Goal: Task Accomplishment & Management: Manage account settings

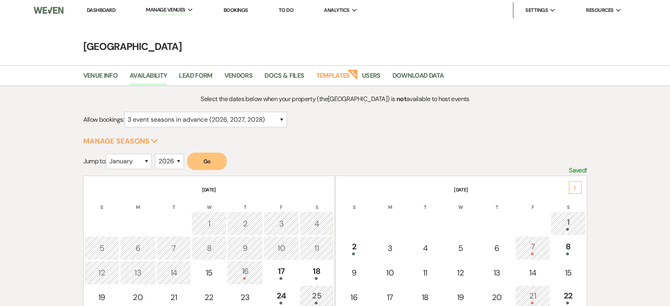
select select "3"
select select "2026"
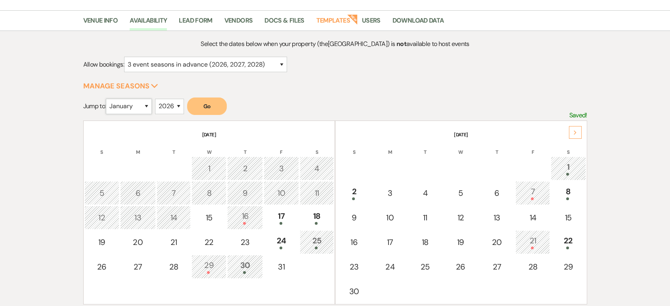
click at [143, 103] on select "January February March April May June July August September October November De…" at bounding box center [129, 106] width 46 height 15
click at [108, 99] on select "January February March April May June July August September October November De…" at bounding box center [129, 106] width 46 height 15
click at [204, 109] on button "Go" at bounding box center [207, 106] width 40 height 17
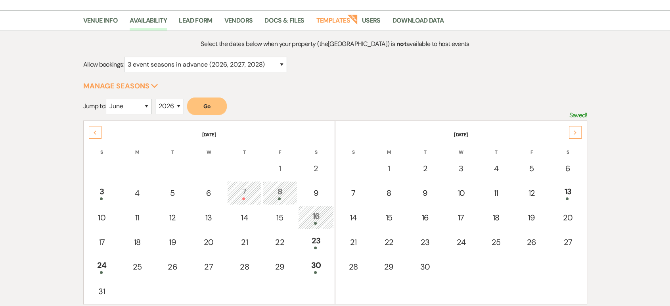
click at [579, 136] on div "Next" at bounding box center [575, 132] width 13 height 13
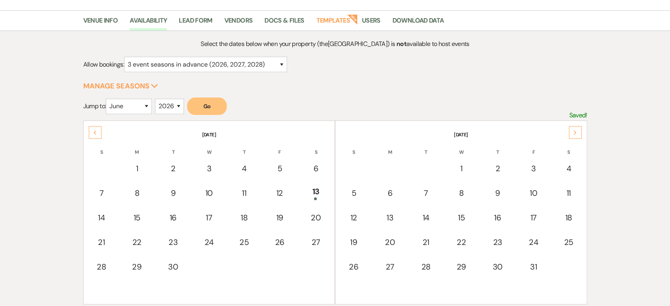
click at [579, 136] on div "Next" at bounding box center [575, 132] width 13 height 13
click at [574, 134] on use at bounding box center [575, 133] width 3 height 4
click at [582, 130] on th "October 2026" at bounding box center [461, 130] width 250 height 17
click at [573, 132] on div "Next" at bounding box center [575, 132] width 13 height 13
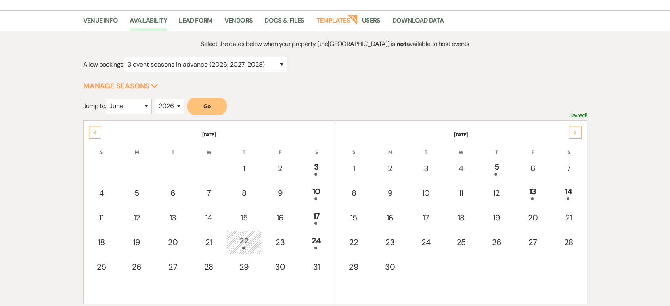
click at [96, 132] on icon "Previous" at bounding box center [95, 133] width 4 height 5
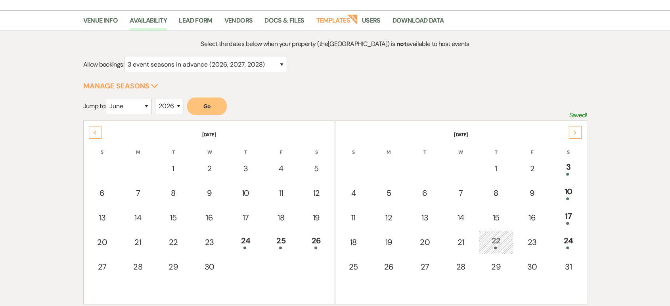
click at [97, 131] on div "Previous" at bounding box center [95, 132] width 13 height 13
click at [576, 131] on icon "Next" at bounding box center [576, 133] width 4 height 5
click at [574, 132] on icon "Next" at bounding box center [576, 133] width 4 height 5
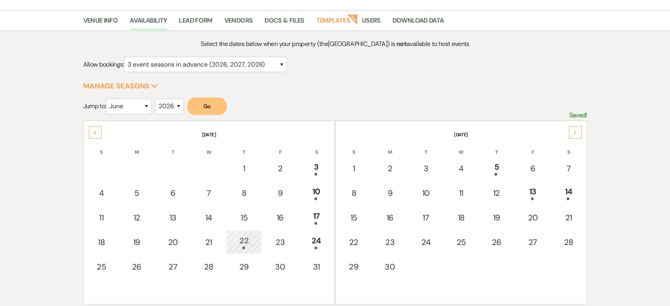
click at [570, 131] on div "Next" at bounding box center [575, 132] width 13 height 13
click at [116, 104] on select "January February March April May June July August September October November De…" at bounding box center [129, 106] width 46 height 15
select select "10"
click at [108, 99] on select "January February March April May June July August September October November De…" at bounding box center [129, 106] width 46 height 15
click at [202, 107] on button "Go" at bounding box center [207, 106] width 40 height 17
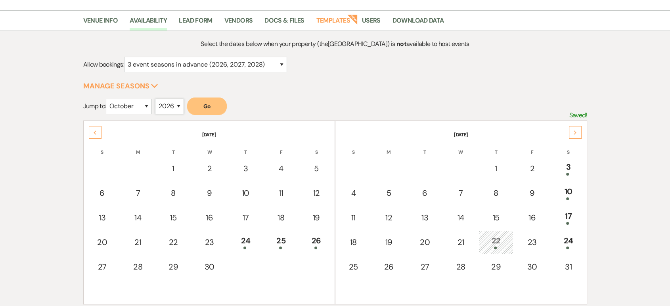
click at [168, 109] on select "2025 2026 2027 2028 2029" at bounding box center [169, 106] width 29 height 15
select select "2025"
click at [157, 99] on select "2025 2026 2027 2028 2029" at bounding box center [169, 106] width 29 height 15
click at [213, 103] on button "Go" at bounding box center [207, 106] width 40 height 17
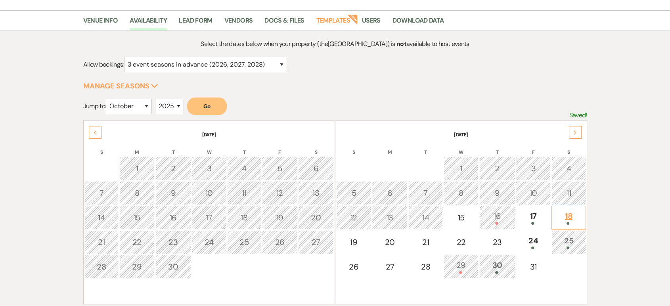
click at [576, 219] on div "18" at bounding box center [568, 217] width 25 height 15
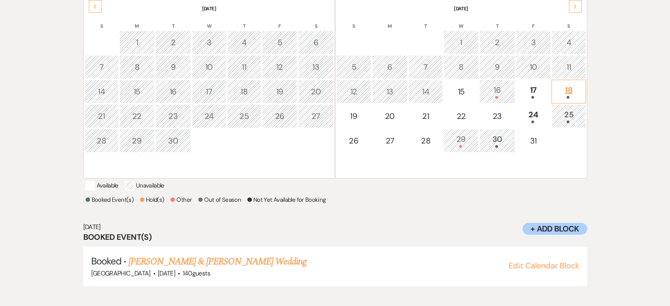
scroll to position [186, 0]
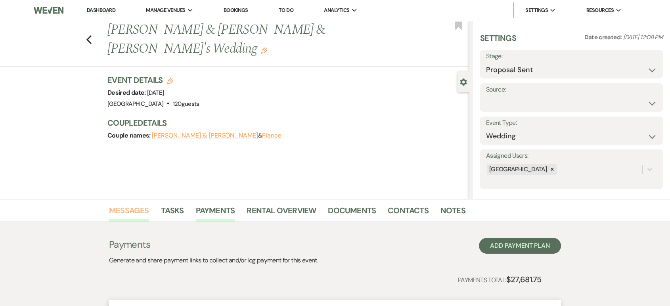
click at [138, 213] on link "Messages" at bounding box center [129, 212] width 40 height 17
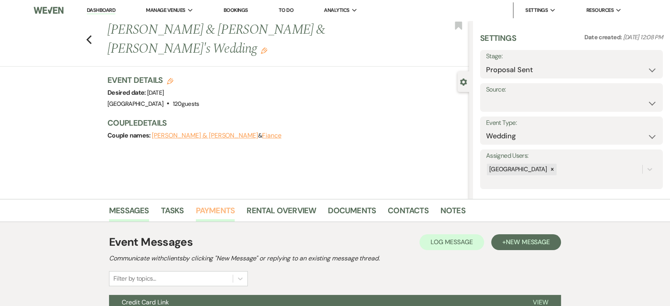
click at [208, 215] on link "Payments" at bounding box center [215, 212] width 39 height 17
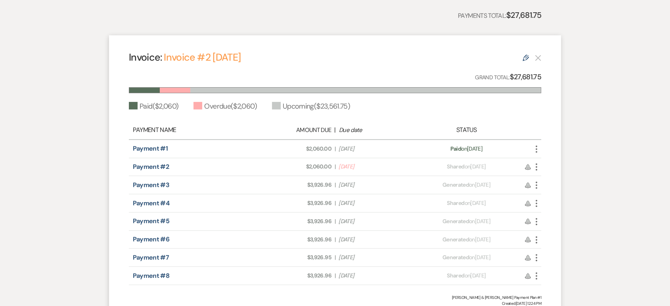
scroll to position [266, 0]
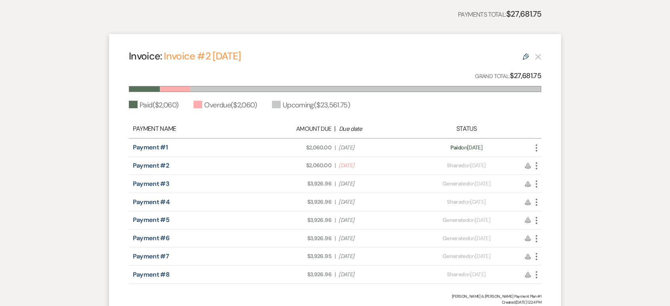
click at [535, 146] on icon "More" at bounding box center [537, 148] width 10 height 10
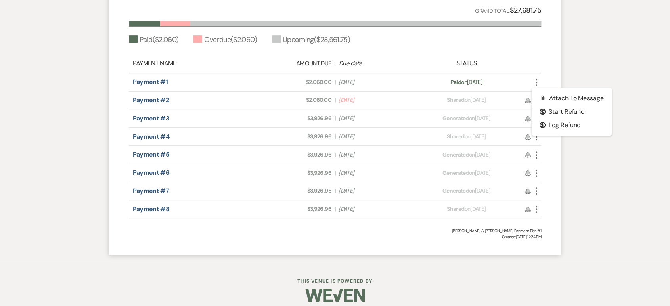
scroll to position [338, 0]
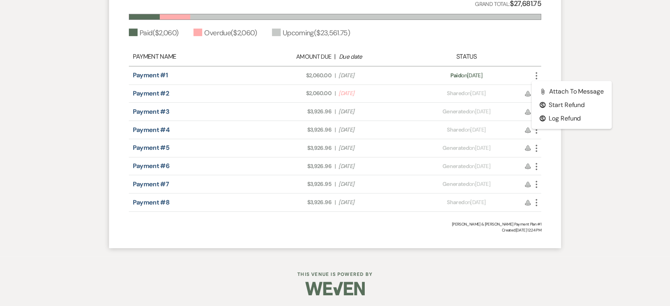
click at [524, 98] on div "Payment #2 Amount Due: $2,060.00 | Due Date Oct 3, 2025 Payment status: Shared …" at bounding box center [335, 94] width 413 height 18
click at [535, 95] on icon "More" at bounding box center [537, 94] width 10 height 10
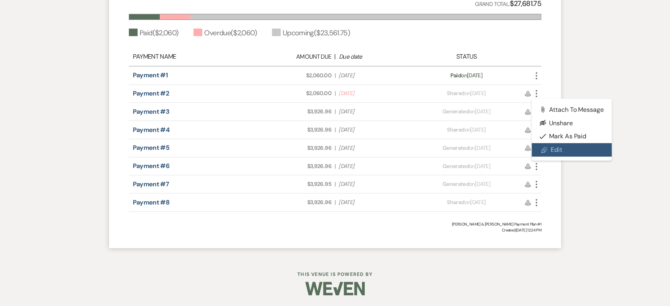
click at [543, 150] on use at bounding box center [545, 150] width 6 height 6
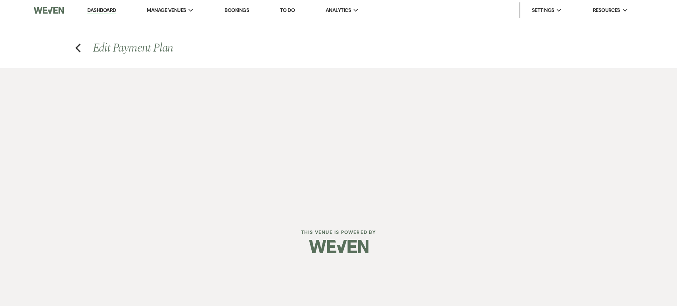
select select "29720"
select select "1"
select select "2"
select select "flat"
select select "true"
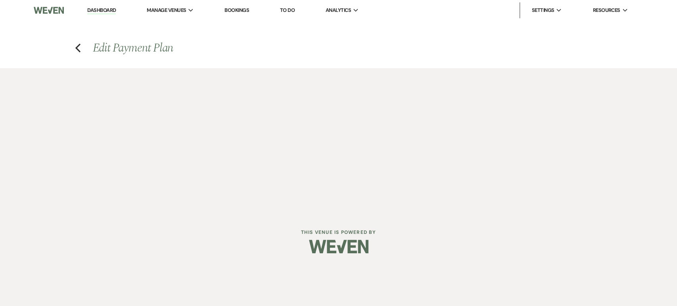
select select "both"
select select "daily"
select select "days"
select select "afterDueDate"
select select "complete"
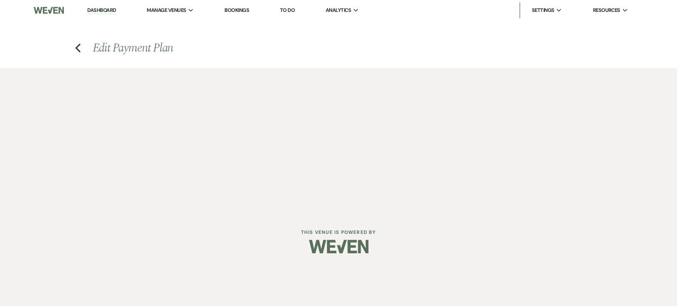
select select "2"
select select "flat"
select select "false"
select select "client"
select select "weeks"
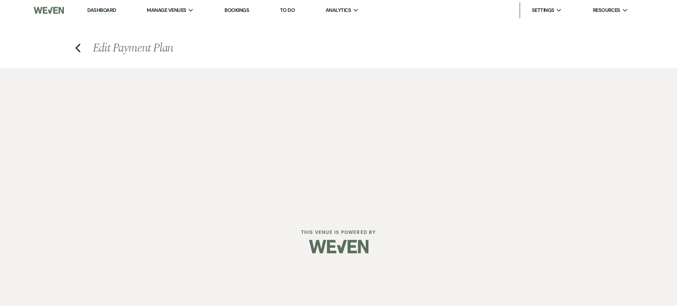
select select "2"
select select "flat"
select select "true"
select select "client"
select select "weeks"
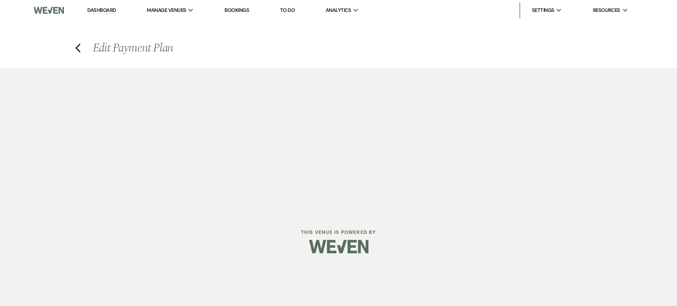
select select "both"
select select "daily"
select select "days"
select select "afterDueDate"
select select "complete"
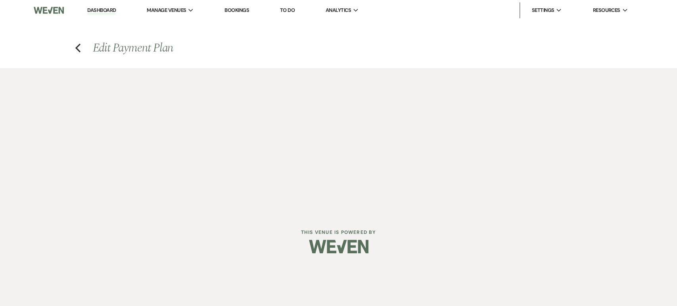
select select "2"
select select "flat"
select select "false"
select select "client"
select select "weeks"
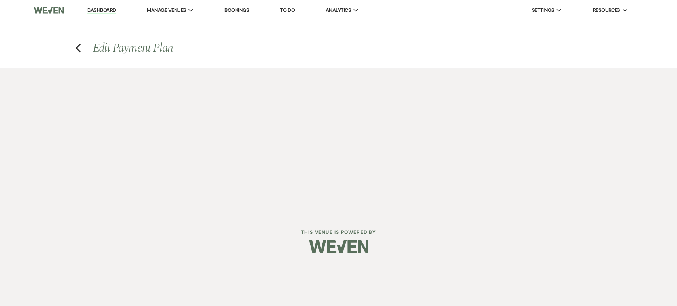
select select "2"
select select "flat"
select select "false"
select select "client"
select select "weeks"
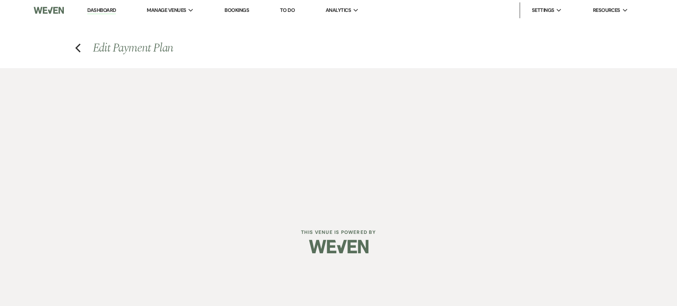
select select "2"
select select "flat"
select select "false"
select select "client"
select select "weeks"
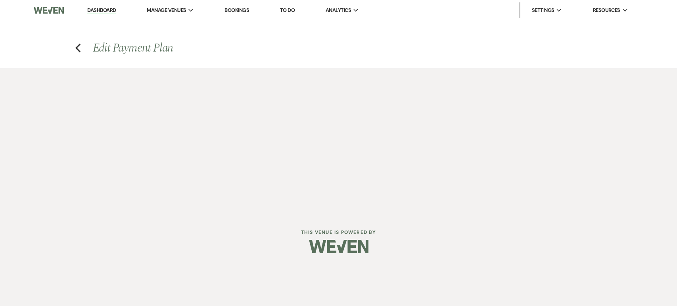
select select "2"
select select "flat"
select select "true"
select select "client"
select select "weeks"
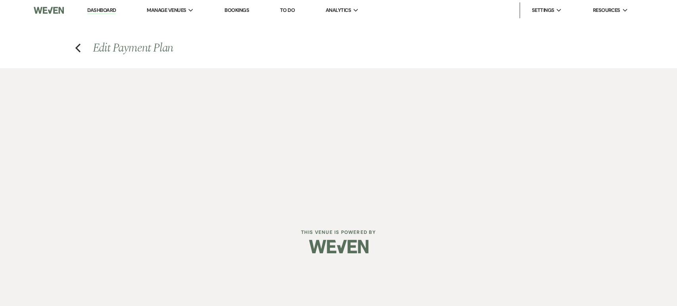
select select "both"
select select "daily"
select select "days"
select select "afterDueDate"
select select "complete"
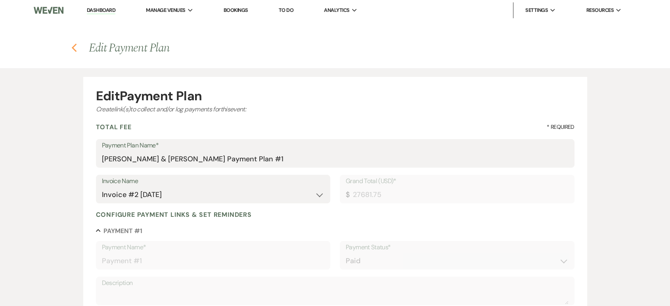
click at [75, 48] on icon "Previous" at bounding box center [74, 48] width 6 height 10
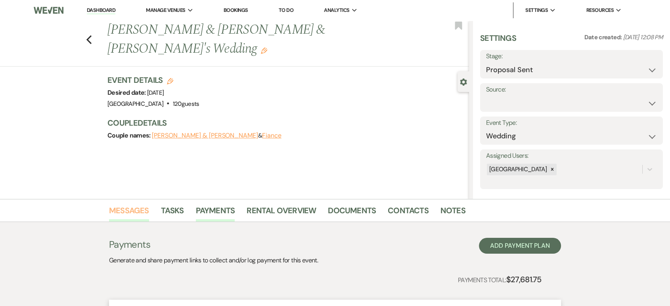
click at [121, 219] on link "Messages" at bounding box center [129, 212] width 40 height 17
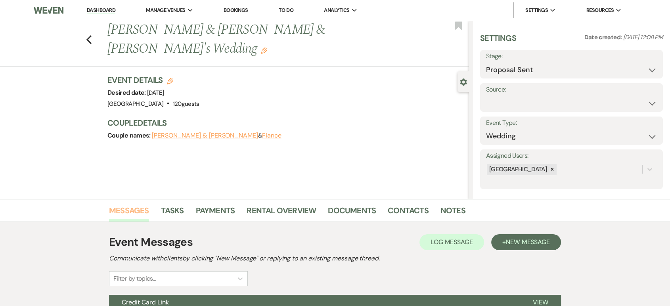
scroll to position [153, 0]
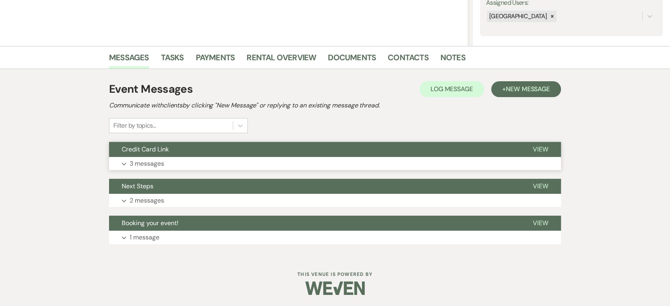
click at [158, 153] on button "Credit Card Link" at bounding box center [314, 149] width 411 height 15
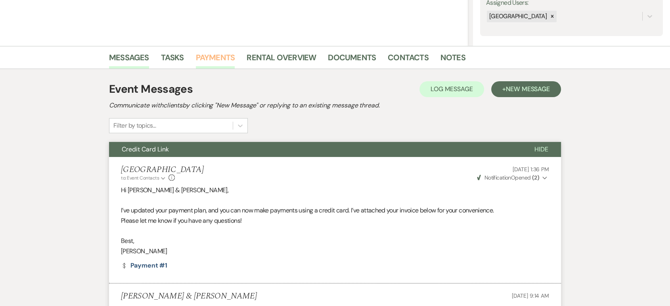
click at [225, 58] on link "Payments" at bounding box center [215, 59] width 39 height 17
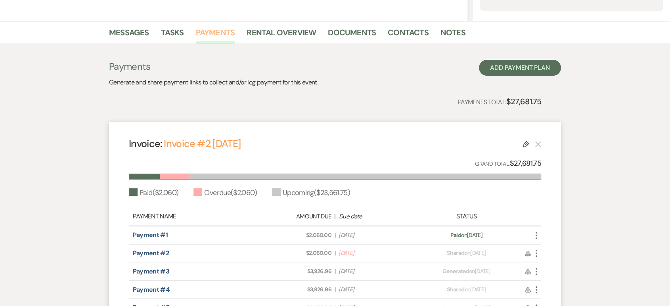
scroll to position [178, 0]
click at [136, 27] on link "Messages" at bounding box center [129, 35] width 40 height 17
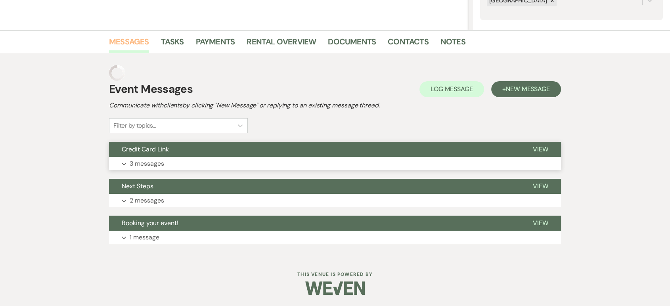
scroll to position [153, 0]
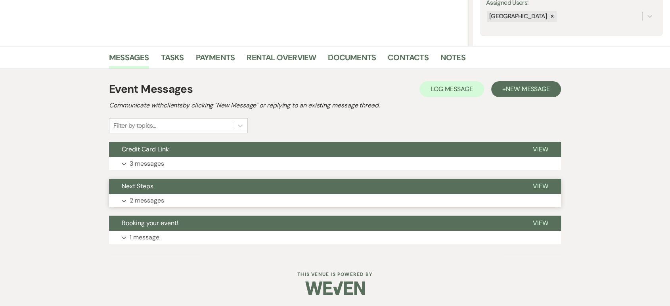
click at [129, 190] on span "Next Steps" at bounding box center [138, 186] width 32 height 8
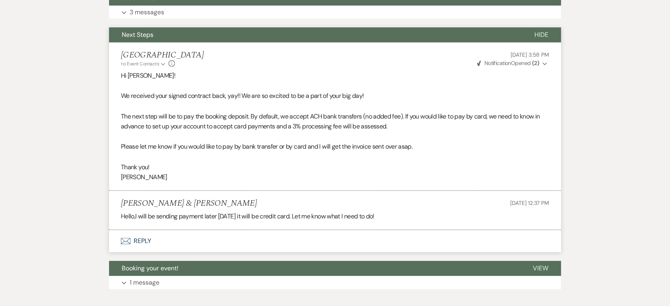
scroll to position [350, 0]
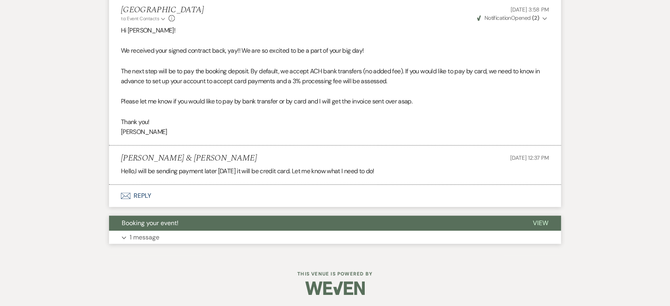
click at [159, 238] on button "Expand 1 message" at bounding box center [335, 237] width 452 height 13
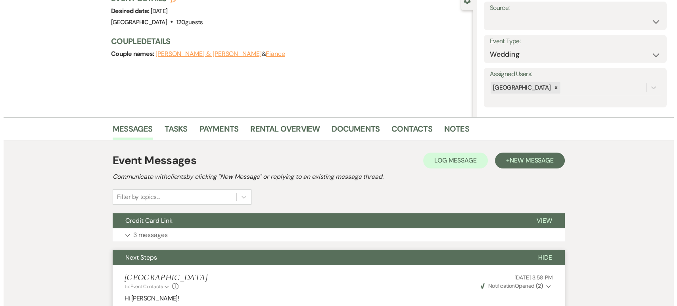
scroll to position [0, 0]
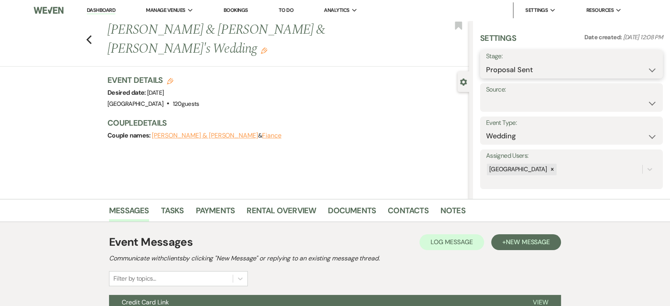
click at [514, 70] on select "Inquiry Follow Up Tour Requested Tour Confirmed Toured Proposal Sent Booked Lost" at bounding box center [571, 69] width 171 height 15
select select "7"
click at [486, 62] on select "Inquiry Follow Up Tour Requested Tour Confirmed Toured Proposal Sent Booked Lost" at bounding box center [571, 69] width 171 height 15
click at [649, 59] on button "Save" at bounding box center [643, 64] width 39 height 16
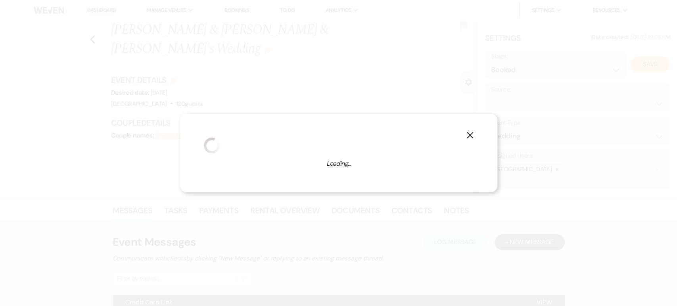
select select "1"
select select "630"
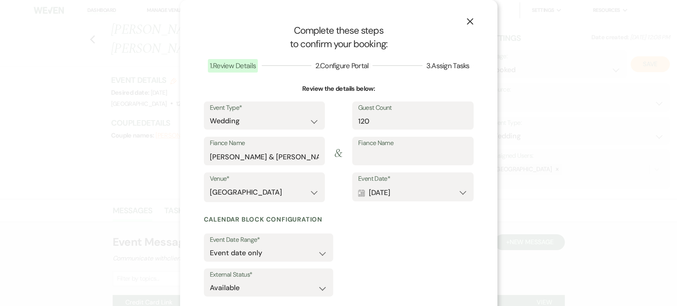
scroll to position [21, 0]
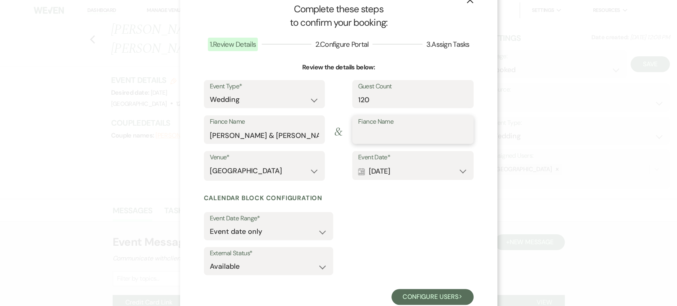
click at [366, 136] on input "Fiance Name" at bounding box center [412, 135] width 109 height 15
drag, startPoint x: 309, startPoint y: 133, endPoint x: 262, endPoint y: 135, distance: 47.2
click at [262, 135] on input "Brenna Fowler & Nicolas Cook" at bounding box center [264, 135] width 109 height 15
type input "Brenna Fowler"
click at [359, 136] on input "Fiance Name" at bounding box center [412, 135] width 109 height 15
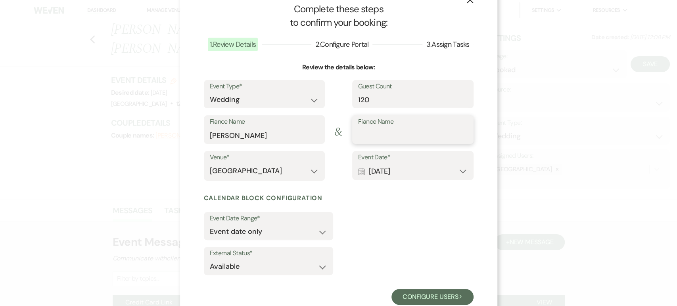
drag, startPoint x: 359, startPoint y: 136, endPoint x: 364, endPoint y: 133, distance: 6.1
paste input "Nicolas Cook"
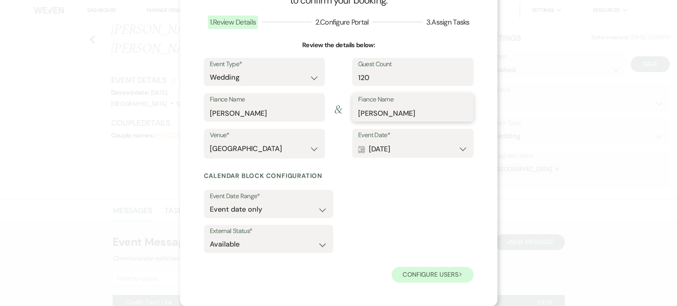
type input "Nicolas Cook"
click at [417, 277] on button "Configure users Next" at bounding box center [433, 275] width 82 height 16
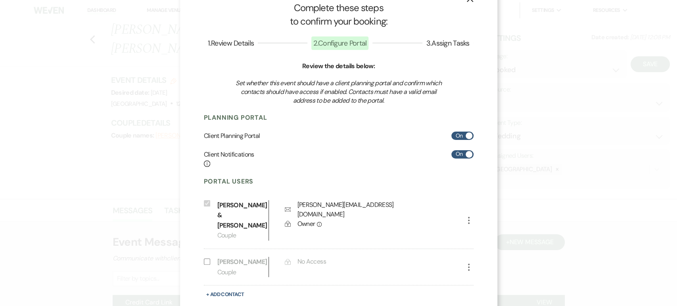
scroll to position [60, 0]
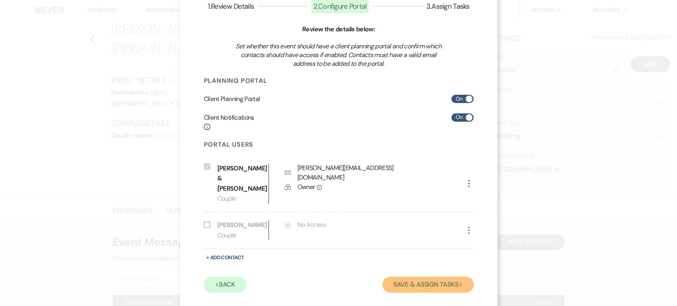
click at [417, 277] on button "Save & Assign Tasks Next" at bounding box center [427, 285] width 91 height 16
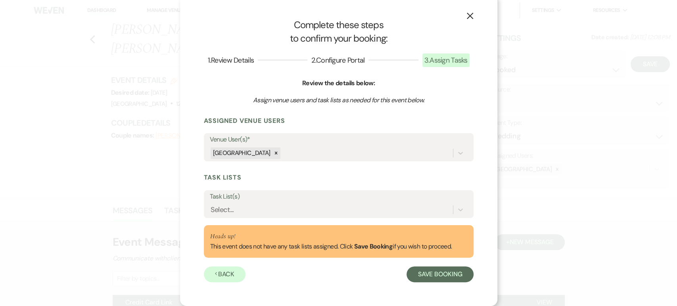
scroll to position [5, 0]
click at [317, 196] on label "Task List(s)" at bounding box center [339, 198] width 258 height 12
click at [211, 205] on input "Task List(s)" at bounding box center [211, 210] width 1 height 11
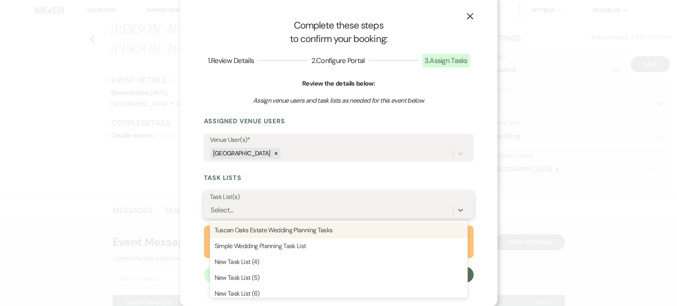
click at [295, 208] on div "Select..." at bounding box center [331, 210] width 243 height 14
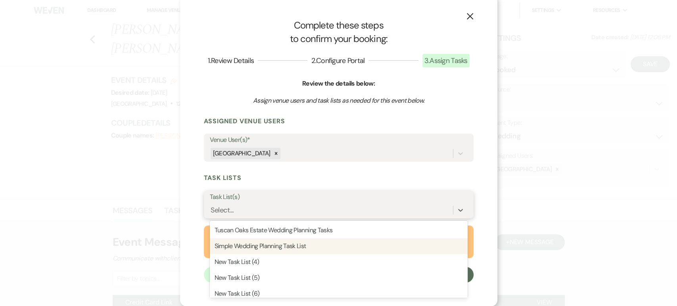
click at [275, 248] on div "Simple Wedding Planning Task List" at bounding box center [339, 246] width 258 height 16
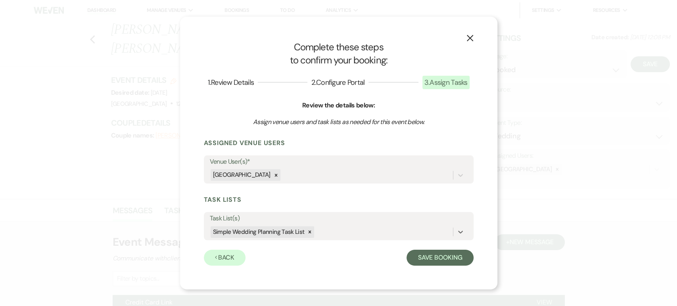
click at [434, 266] on div "X Complete these steps to confirm your booking: 1 . Review Details 2 . Configur…" at bounding box center [338, 153] width 317 height 273
click at [436, 261] on button "Save Booking" at bounding box center [440, 258] width 67 height 16
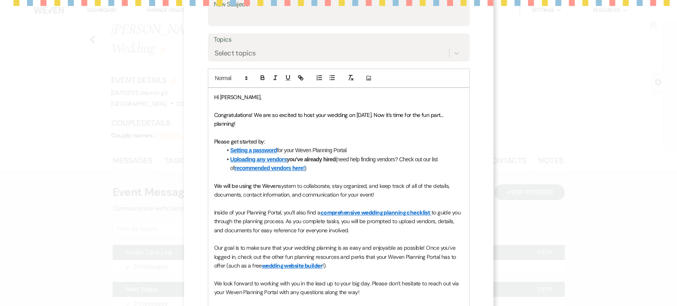
scroll to position [140, 0]
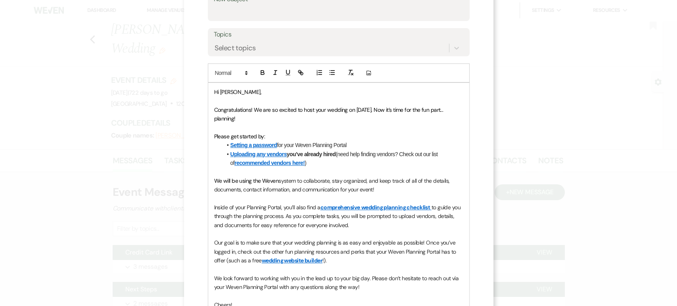
click at [232, 92] on span "Hi Brenna," at bounding box center [237, 91] width 47 height 7
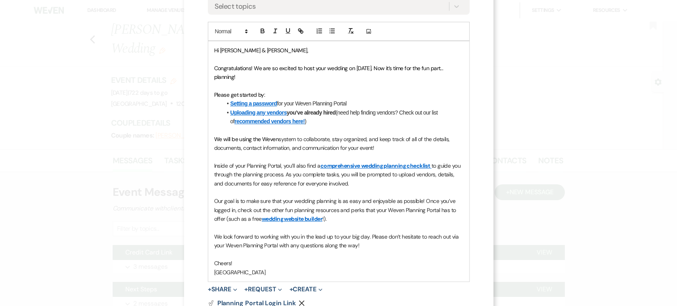
scroll to position [184, 0]
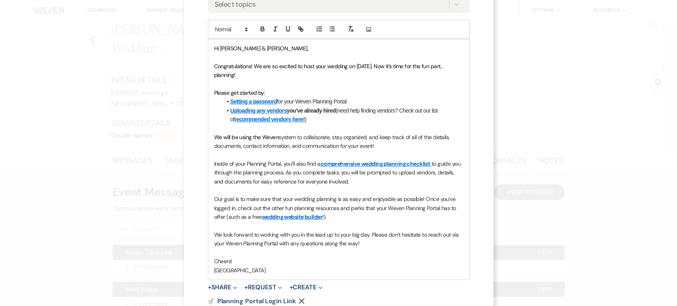
click at [360, 162] on link at bounding box center [360, 163] width 1 height 7
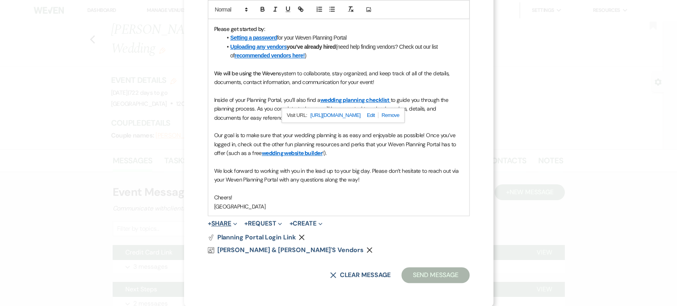
click at [227, 221] on button "+ Share Expand" at bounding box center [223, 224] width 30 height 6
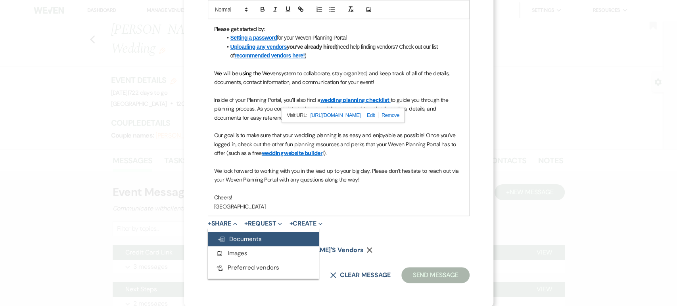
click at [228, 236] on span "Doc Upload Documents" at bounding box center [239, 239] width 44 height 8
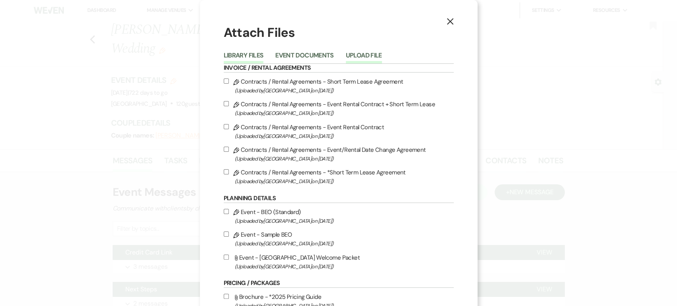
click at [358, 58] on button "Upload File" at bounding box center [364, 57] width 36 height 11
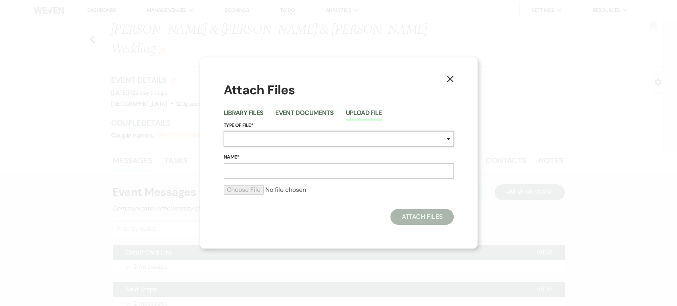
click at [245, 137] on select "Special Event Insurance Vendor Certificate of Insurance Contracts / Rental Agre…" at bounding box center [339, 138] width 230 height 15
select select "0"
click at [224, 131] on select "Special Event Insurance Vendor Certificate of Insurance Contracts / Rental Agre…" at bounding box center [339, 138] width 230 height 15
click at [248, 173] on input "Name*" at bounding box center [339, 170] width 230 height 15
type input "Welcome Packet"
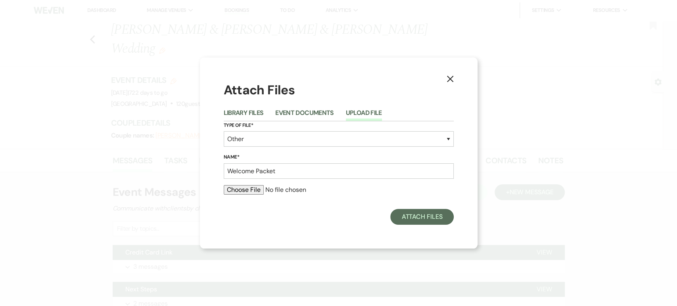
click at [255, 190] on input "file" at bounding box center [339, 190] width 230 height 10
type input "C:\fakepath\TUSCANwelcomePacket (3).pdf"
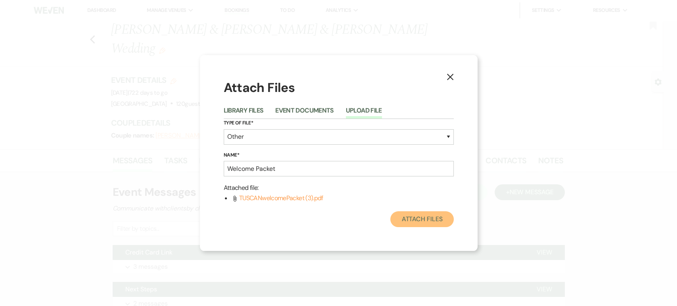
click at [418, 221] on button "Attach Files" at bounding box center [421, 219] width 63 height 16
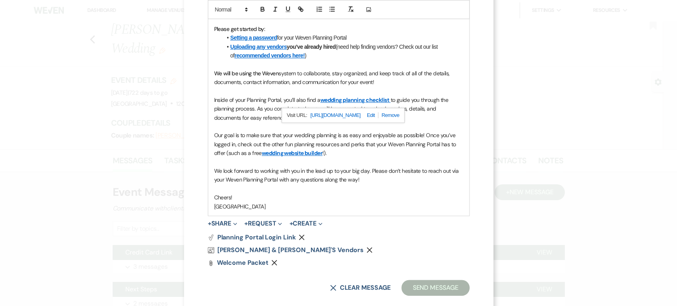
click at [392, 193] on p "Cheers!" at bounding box center [338, 197] width 249 height 9
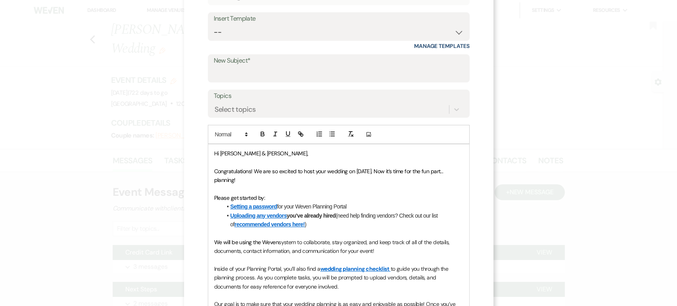
scroll to position [42, 0]
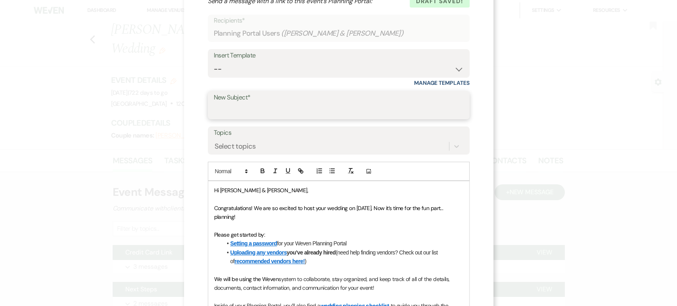
click at [286, 108] on input "New Subject*" at bounding box center [339, 110] width 250 height 15
type input "Yay! You are booked!"
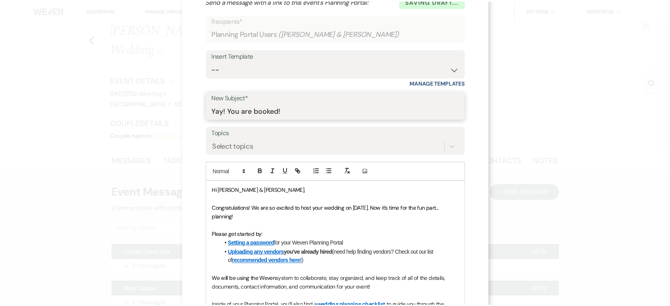
scroll to position [260, 0]
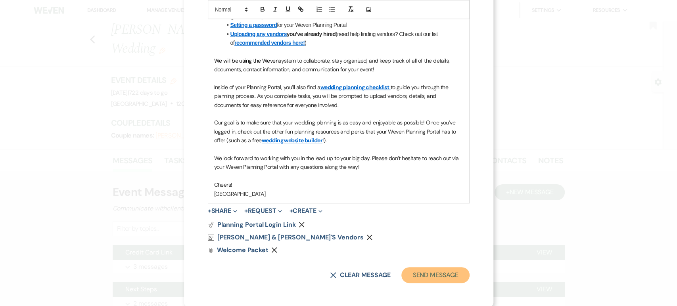
click at [420, 272] on button "Send Message" at bounding box center [435, 275] width 68 height 16
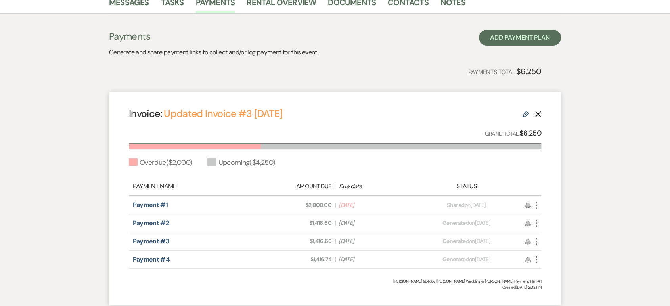
scroll to position [209, 0]
click at [537, 202] on use "button" at bounding box center [537, 204] width 2 height 7
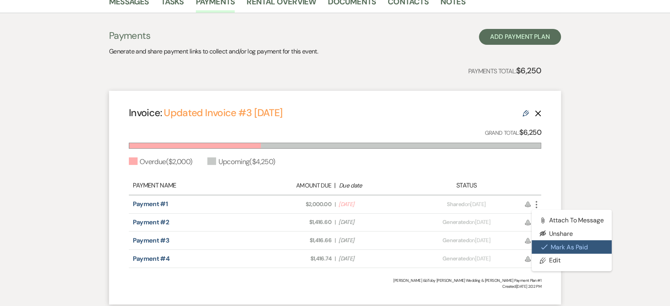
click at [551, 244] on button "Check [PERSON_NAME] [PERSON_NAME] as Paid" at bounding box center [572, 246] width 80 height 13
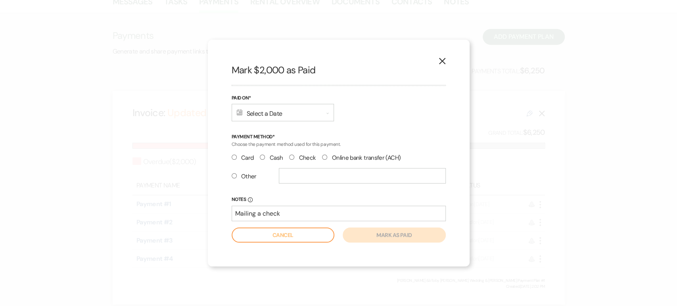
click at [240, 113] on use at bounding box center [240, 112] width 6 height 6
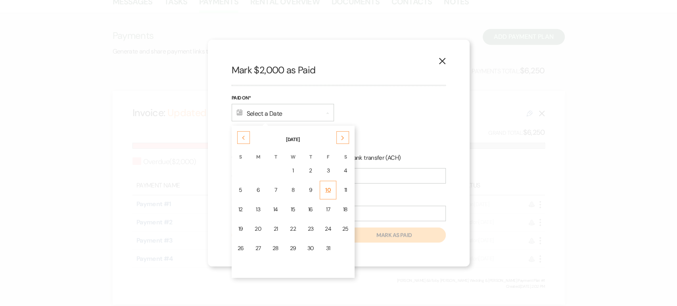
click at [325, 190] on div "10" at bounding box center [328, 190] width 6 height 8
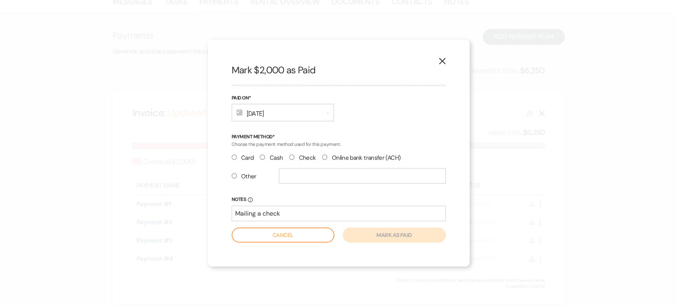
click at [261, 155] on label "Cash" at bounding box center [271, 158] width 23 height 11
click at [261, 155] on input "Cash" at bounding box center [262, 157] width 5 height 5
radio input "true"
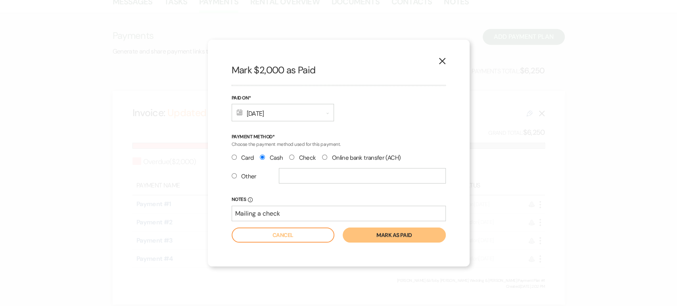
click at [387, 240] on button "Mark as paid" at bounding box center [394, 235] width 103 height 15
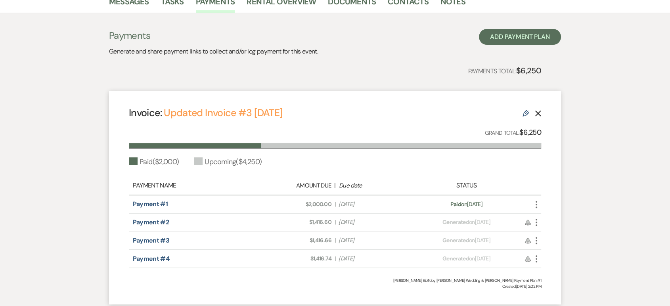
click at [537, 207] on icon "More" at bounding box center [537, 205] width 10 height 10
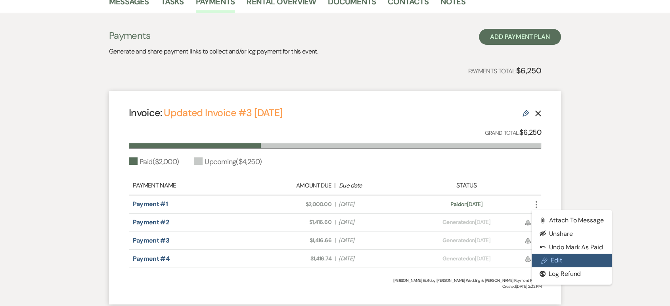
click at [545, 265] on link "Pencil Edit" at bounding box center [572, 260] width 80 height 13
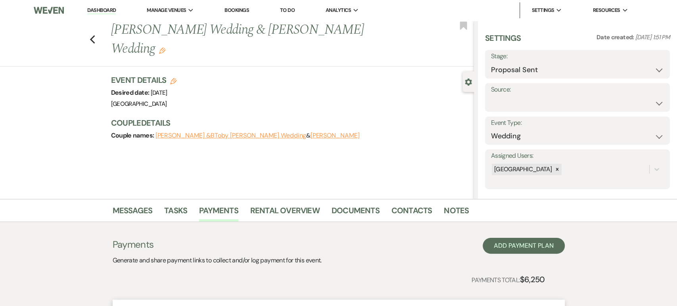
select select "29482"
select select "1"
select select "true"
select select "2"
select select "flat"
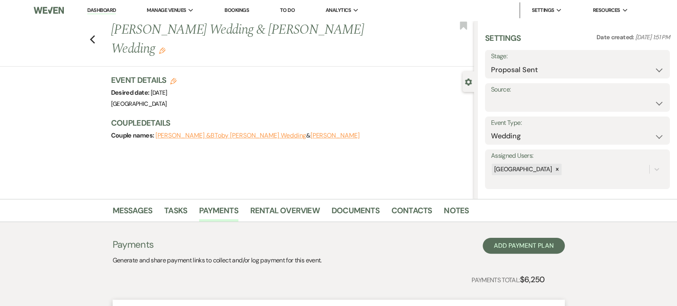
select select "false"
select select "client"
select select "weeks"
select select "2"
select select "flat"
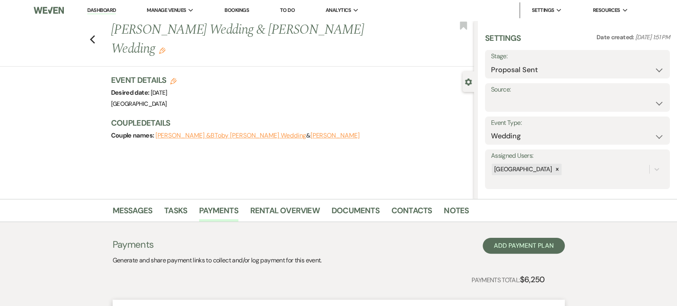
select select "false"
select select "client"
select select "weeks"
select select "2"
select select "flat"
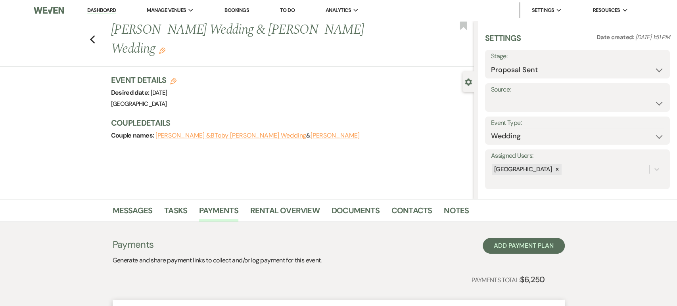
select select "false"
select select "client"
select select "weeks"
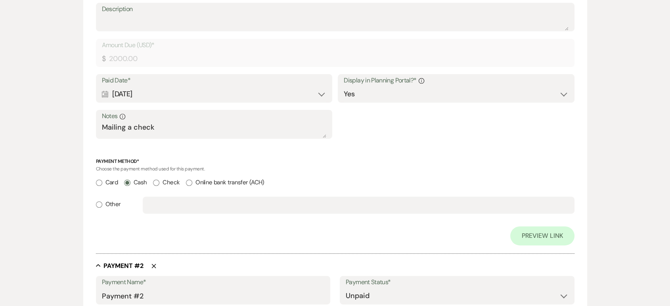
scroll to position [300, 0]
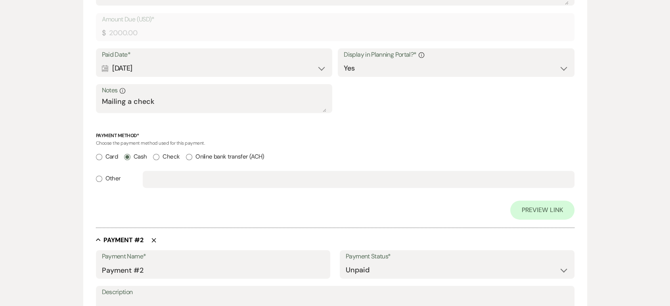
click at [159, 155] on input "Check" at bounding box center [156, 157] width 6 height 6
radio input "true"
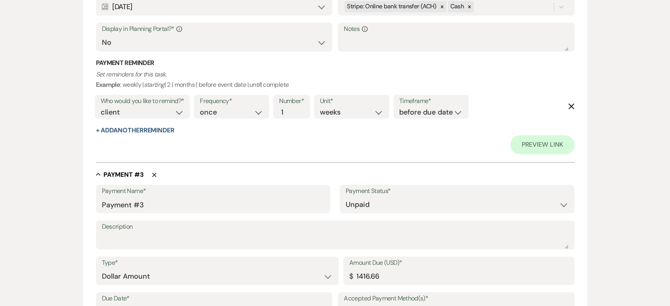
scroll to position [1234, 0]
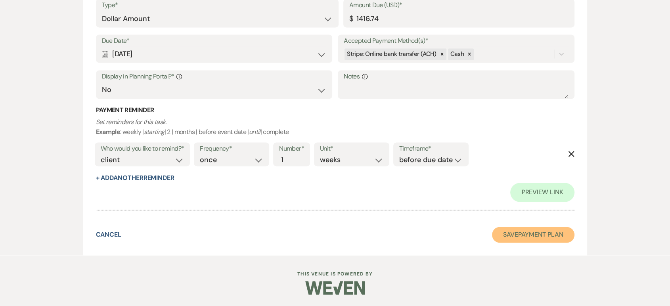
click at [530, 230] on button "Save Payment Plan" at bounding box center [533, 235] width 83 height 16
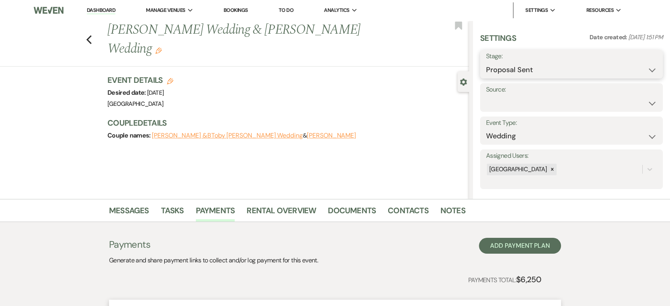
click at [515, 75] on select "Inquiry Follow Up Tour Requested Tour Confirmed Toured Proposal Sent Booked Lost" at bounding box center [571, 69] width 171 height 15
select select "7"
click at [486, 62] on select "Inquiry Follow Up Tour Requested Tour Confirmed Toured Proposal Sent Booked Lost" at bounding box center [571, 69] width 171 height 15
click at [630, 69] on button "Save" at bounding box center [643, 64] width 39 height 16
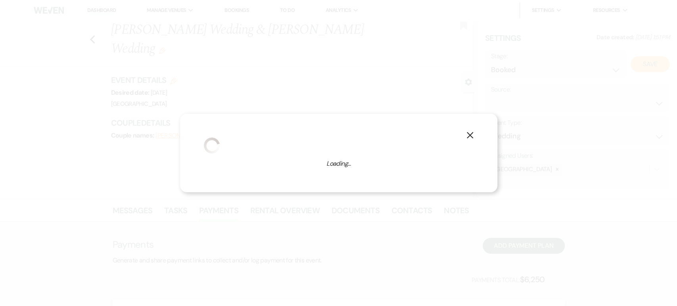
select select "1"
select select "630"
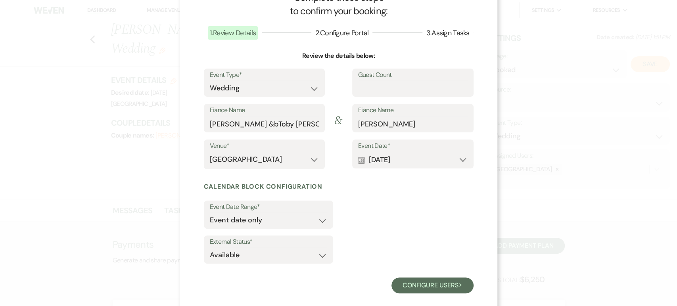
scroll to position [44, 0]
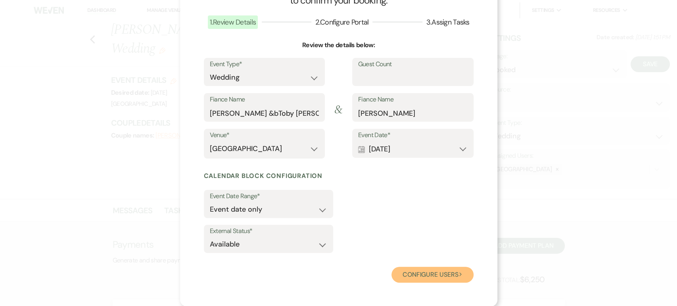
click at [403, 275] on button "Configure users Next" at bounding box center [433, 275] width 82 height 16
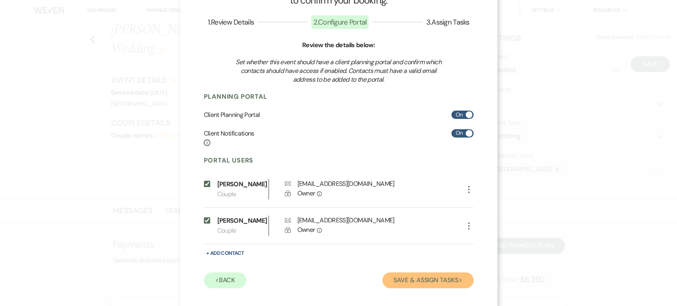
click at [397, 279] on button "Save & Assign Tasks Next" at bounding box center [427, 281] width 91 height 16
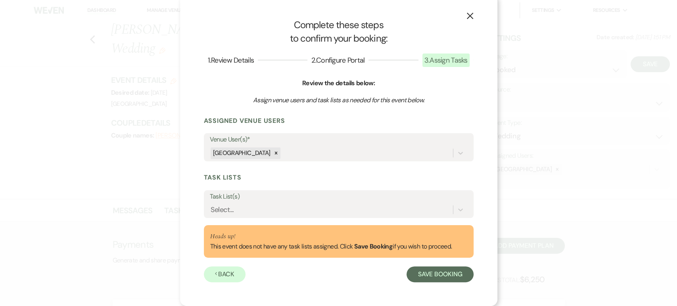
scroll to position [5, 0]
click at [248, 209] on div "Select..." at bounding box center [331, 210] width 243 height 14
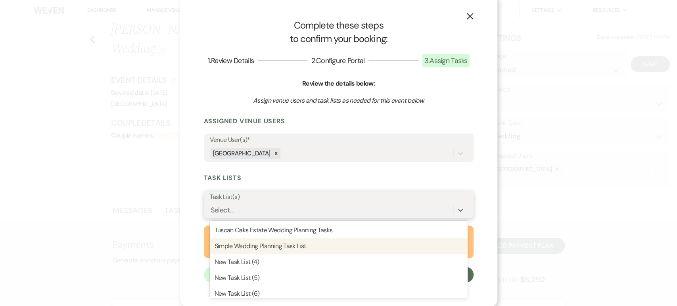
click at [261, 244] on div "Simple Wedding Planning Task List" at bounding box center [339, 246] width 258 height 16
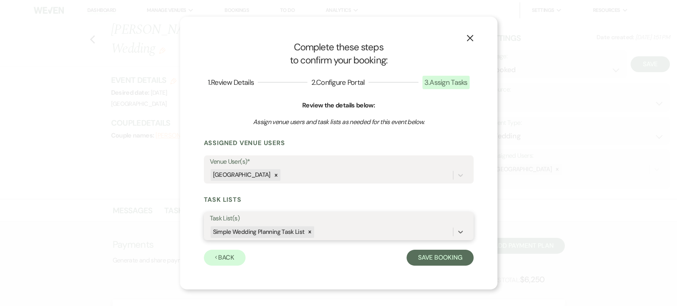
scroll to position [0, 0]
click at [425, 260] on button "Save Booking" at bounding box center [440, 258] width 67 height 16
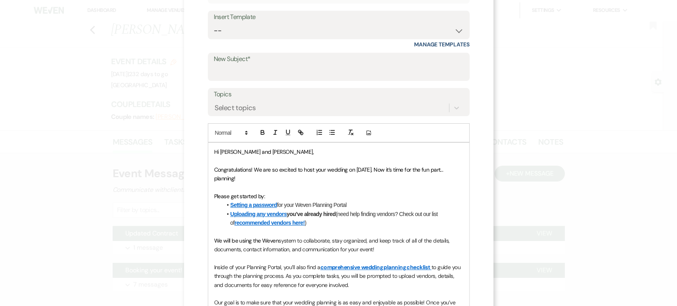
scroll to position [79, 0]
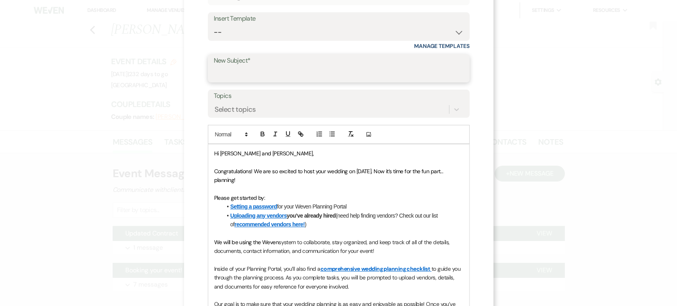
click at [286, 73] on input "New Subject*" at bounding box center [339, 73] width 250 height 15
type input "Yay! You are booked!"
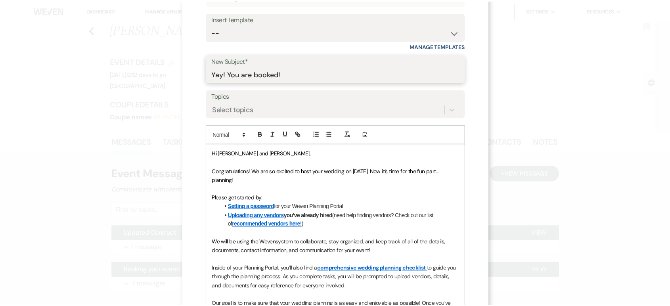
scroll to position [248, 0]
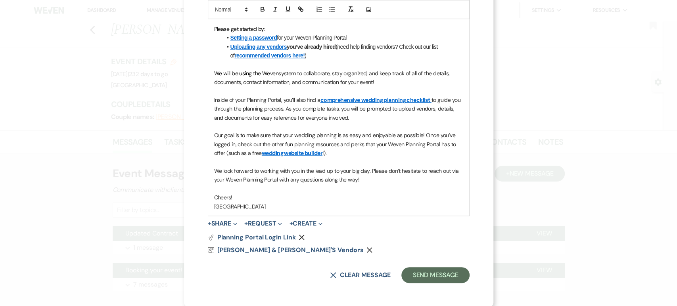
click at [361, 99] on link "wedding planning checklist" at bounding box center [395, 99] width 69 height 7
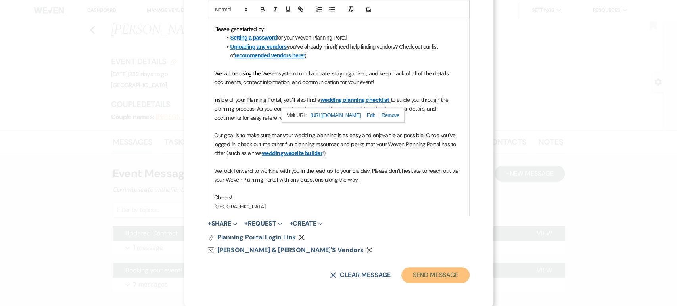
click at [437, 272] on button "Send Message" at bounding box center [435, 275] width 68 height 16
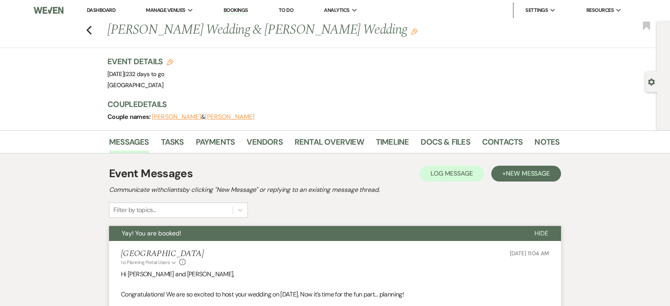
click at [106, 15] on li "Dashboard" at bounding box center [101, 10] width 36 height 16
click at [113, 3] on li "Dashboard" at bounding box center [101, 10] width 36 height 16
click at [103, 9] on link "Dashboard" at bounding box center [101, 10] width 29 height 7
